Goal: Entertainment & Leisure: Consume media (video, audio)

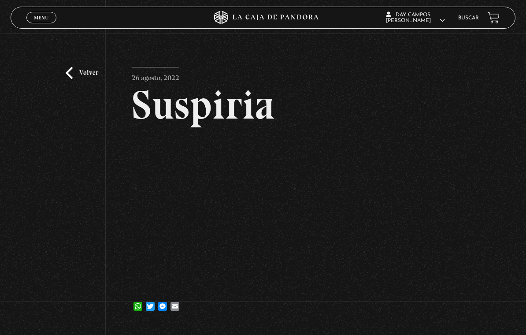
click at [93, 75] on link "Volver" at bounding box center [82, 73] width 33 height 12
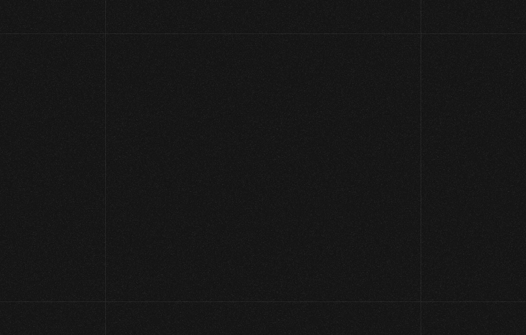
scroll to position [327, 0]
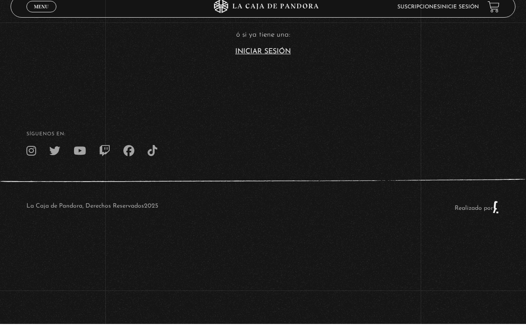
click at [269, 59] on link "Iniciar Sesión" at bounding box center [263, 62] width 56 height 7
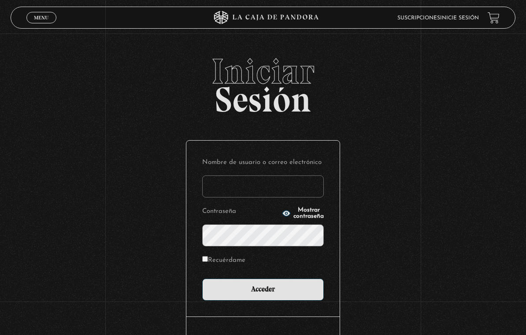
type input "day22_@hotmail.com"
click at [263, 291] on input "Acceder" at bounding box center [263, 290] width 122 height 22
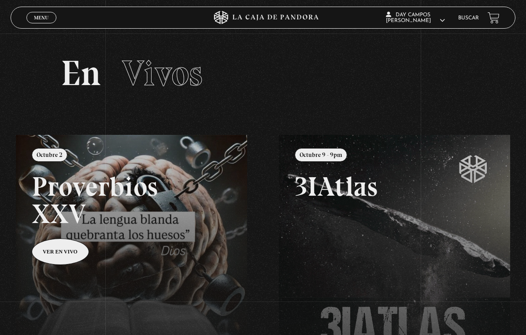
click at [41, 22] on span "Cerrar" at bounding box center [41, 25] width 21 height 6
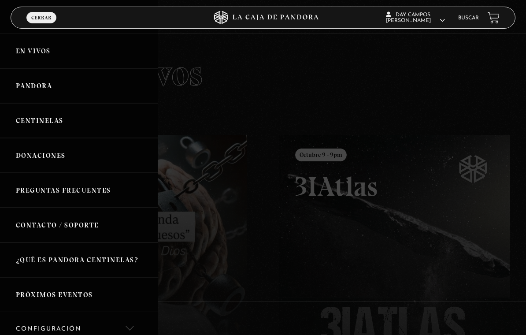
click at [48, 89] on link "Pandora" at bounding box center [79, 85] width 158 height 35
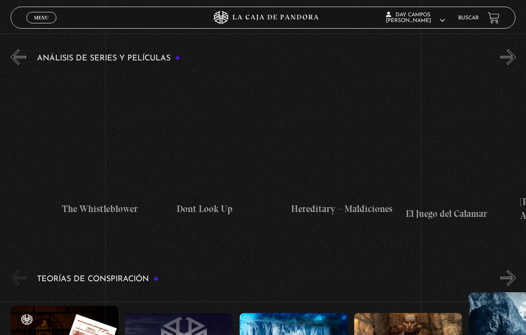
scroll to position [0, 1667]
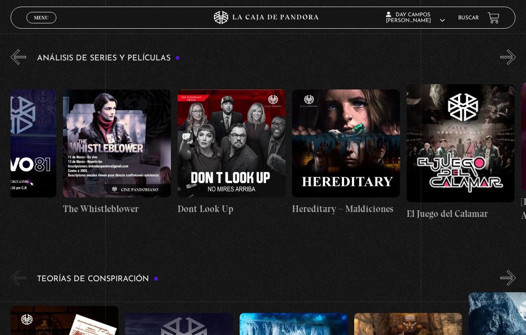
click at [224, 124] on figure at bounding box center [232, 144] width 108 height 108
